Goal: Task Accomplishment & Management: Use online tool/utility

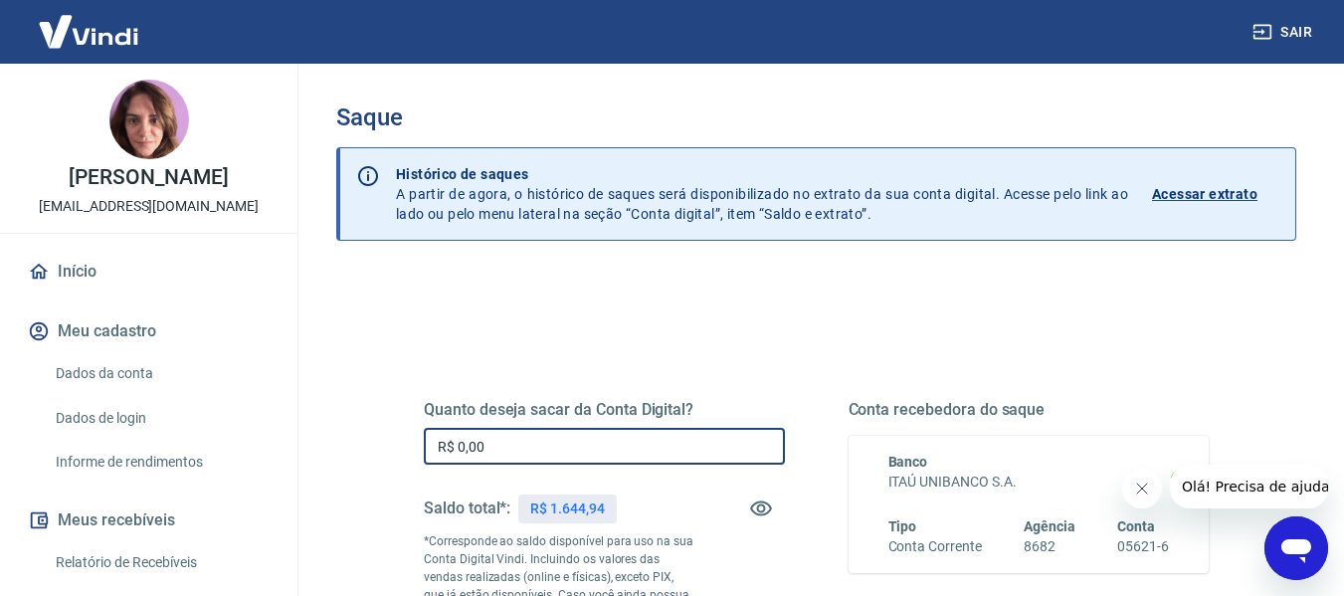
click at [529, 446] on input "R$ 0,00" at bounding box center [604, 446] width 361 height 37
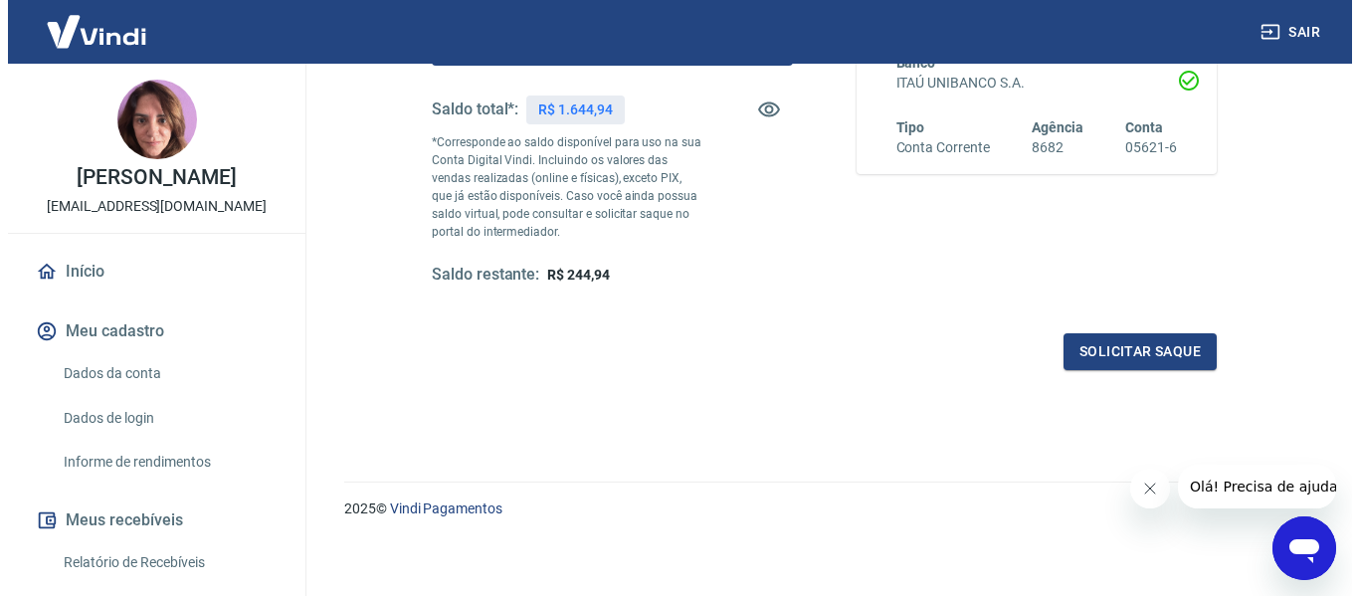
scroll to position [406, 0]
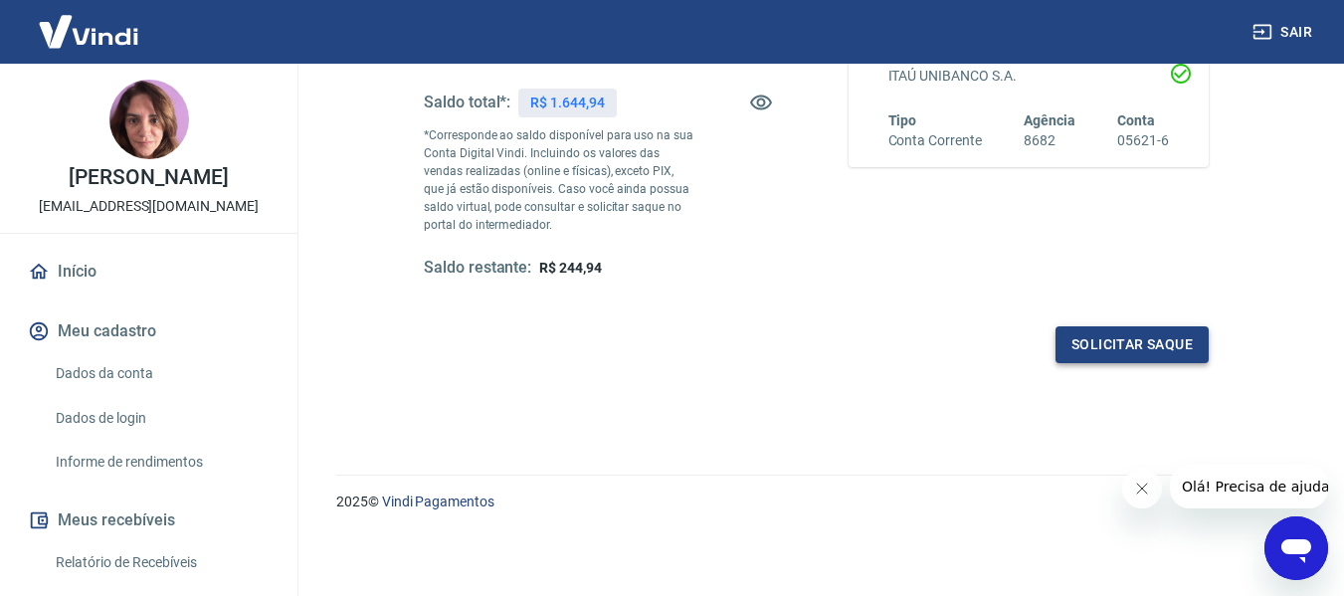
type input "R$ 1.400,00"
click at [1102, 359] on button "Solicitar saque" at bounding box center [1132, 344] width 153 height 37
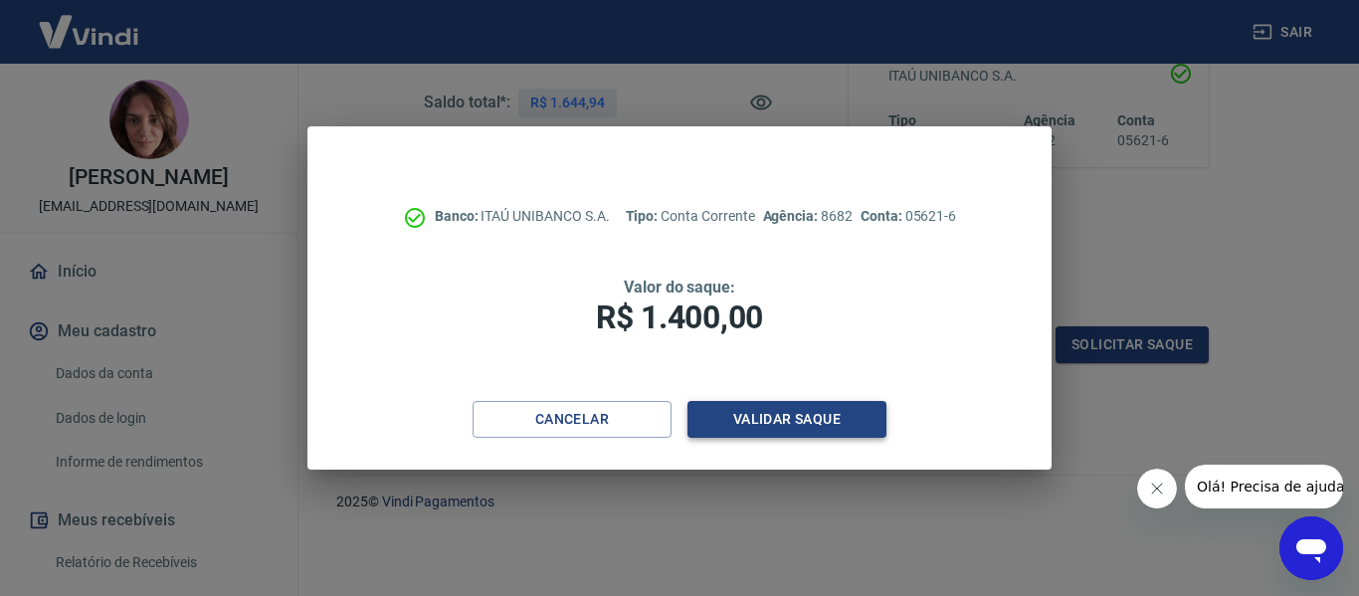
click at [803, 424] on button "Validar saque" at bounding box center [787, 419] width 199 height 37
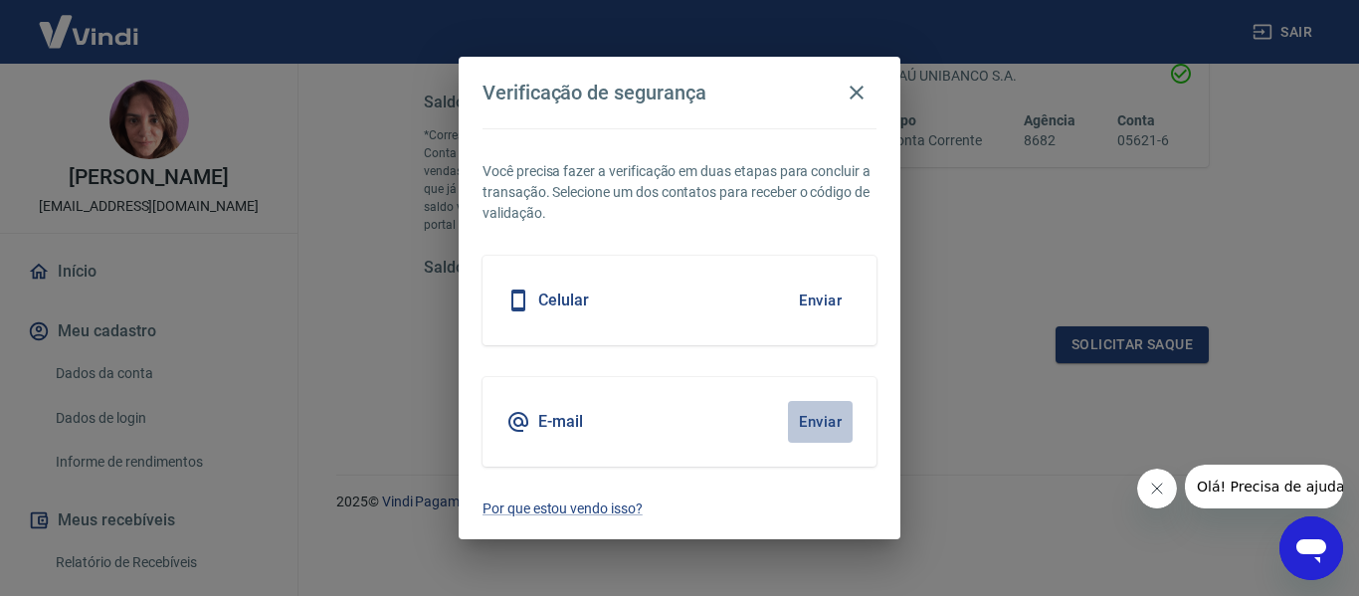
click at [819, 421] on button "Enviar" at bounding box center [820, 422] width 65 height 42
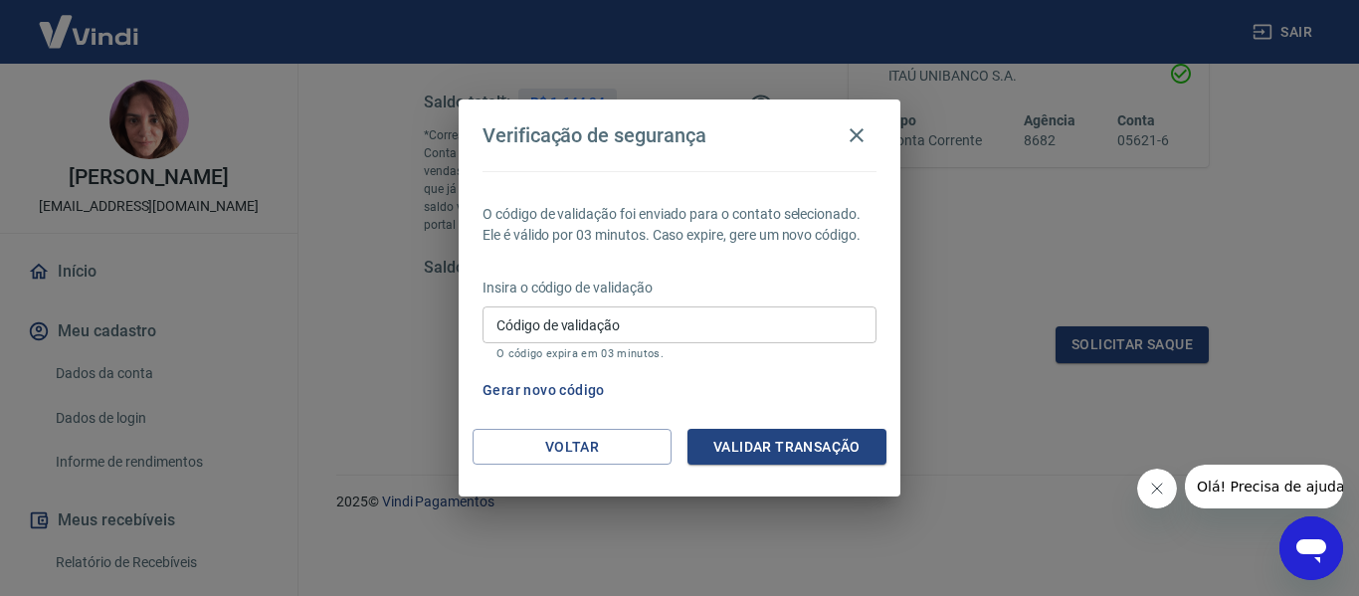
click at [676, 304] on div "Insira o código de validação Código de validação Código de validação O código e…" at bounding box center [680, 321] width 394 height 87
click at [676, 315] on input "Código de validação" at bounding box center [680, 324] width 394 height 37
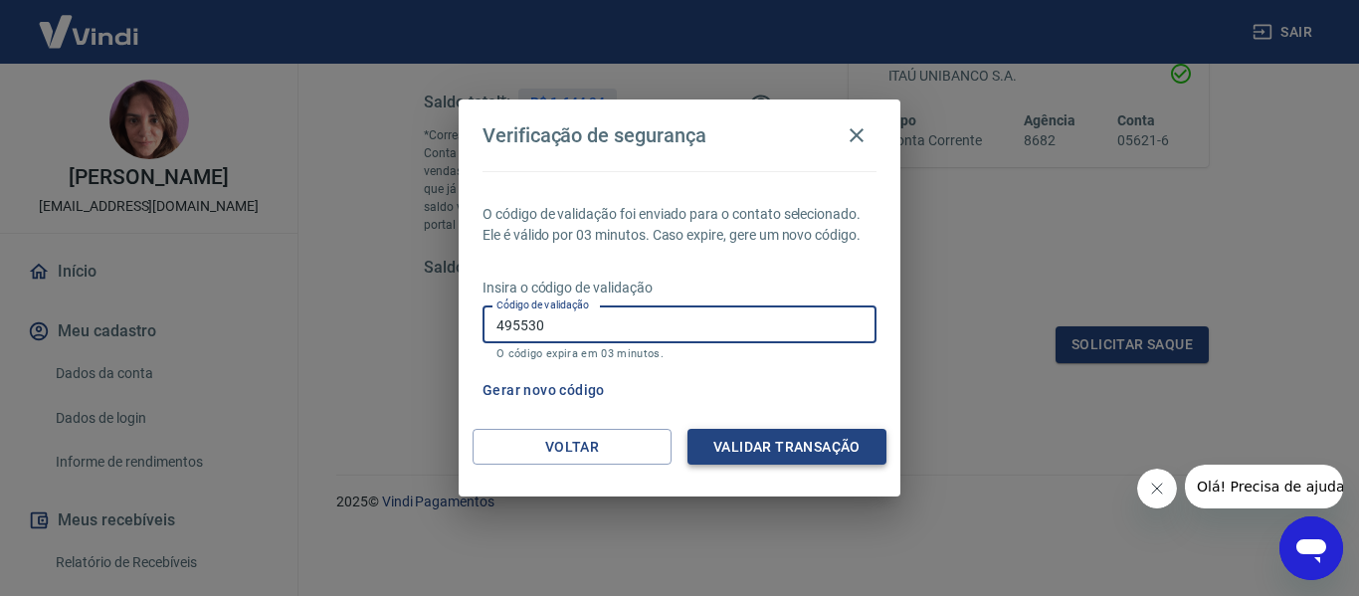
type input "495530"
click at [734, 442] on button "Validar transação" at bounding box center [787, 447] width 199 height 37
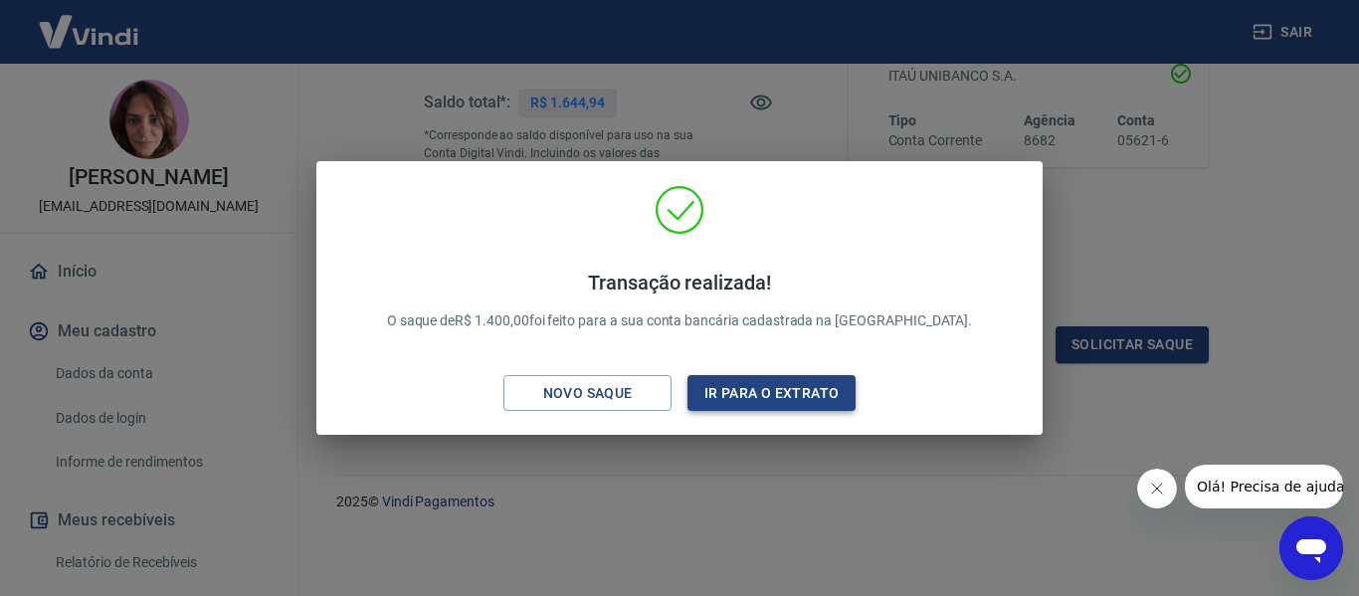
click at [716, 393] on button "Ir para o extrato" at bounding box center [772, 393] width 168 height 37
